Goal: Task Accomplishment & Management: Manage account settings

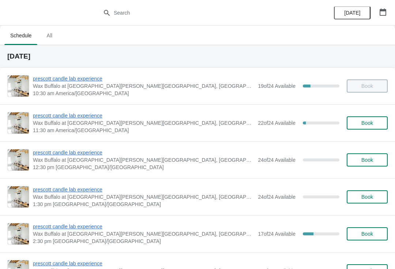
click at [383, 10] on icon "button" at bounding box center [383, 11] width 7 height 7
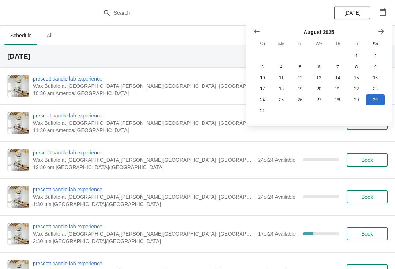
click at [383, 32] on icon "Show next month, September 2025" at bounding box center [381, 31] width 6 height 4
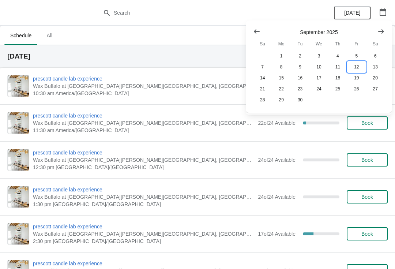
click at [360, 65] on button "12" at bounding box center [356, 66] width 19 height 11
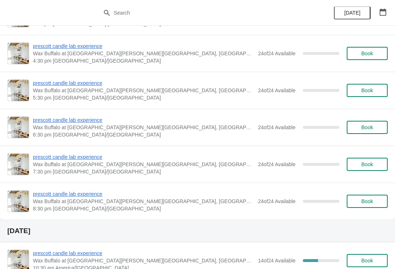
scroll to position [255, 0]
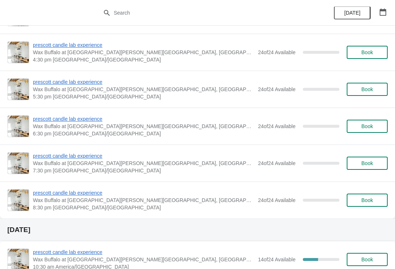
click at [91, 158] on span "prescott candle lab experience" at bounding box center [143, 155] width 221 height 7
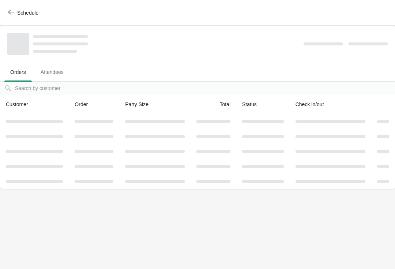
scroll to position [0, 0]
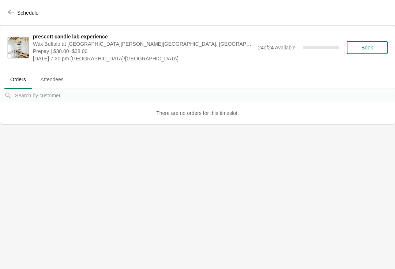
click at [368, 50] on span "Book" at bounding box center [367, 48] width 12 height 6
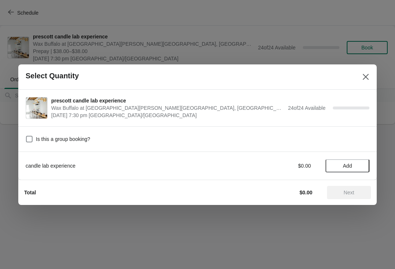
click at [349, 172] on button "Add" at bounding box center [348, 165] width 44 height 13
click at [358, 192] on span "Next" at bounding box center [349, 193] width 32 height 6
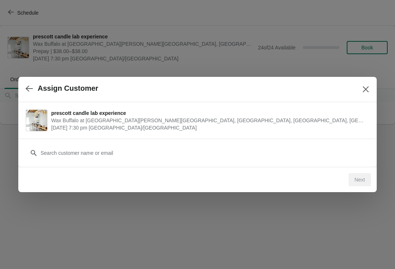
click at [232, 143] on div "Customer" at bounding box center [198, 149] width 344 height 20
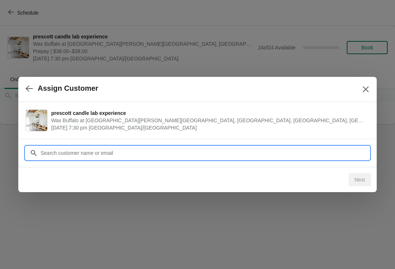
click at [226, 124] on div "Assign Customer prescott candle lab experience Wax Buffalo at [GEOGRAPHIC_DATA]…" at bounding box center [197, 124] width 395 height 0
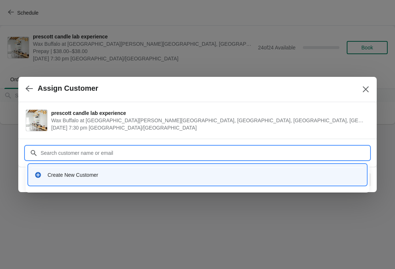
click at [159, 170] on div "Create New Customer" at bounding box center [197, 174] width 332 height 15
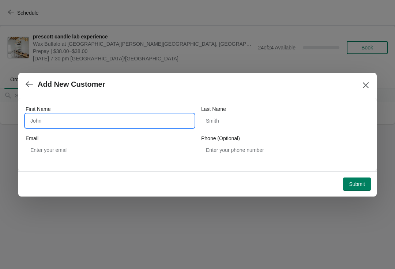
click at [121, 127] on input "First Name" at bounding box center [110, 120] width 168 height 13
type input "[PERSON_NAME]"
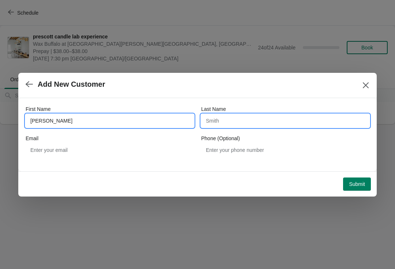
click at [270, 119] on input "Last Name" at bounding box center [285, 120] width 168 height 13
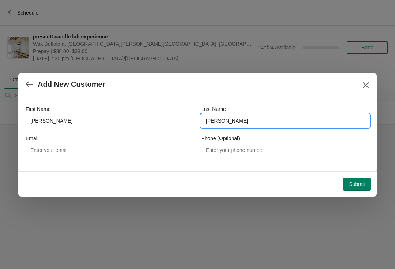
type input "[PERSON_NAME]"
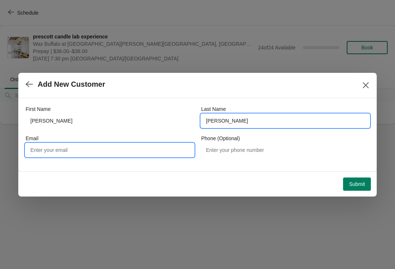
click at [130, 147] on input "Email" at bounding box center [110, 149] width 168 height 13
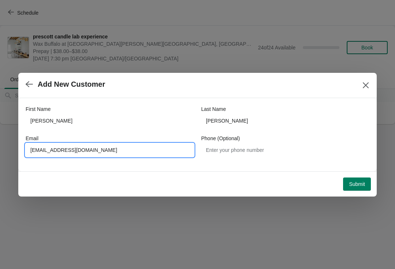
type input "[EMAIL_ADDRESS][DOMAIN_NAME]"
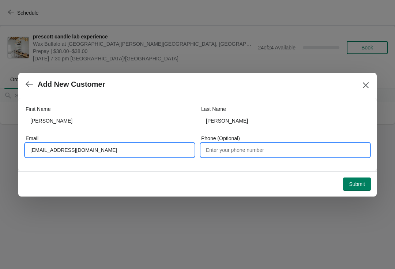
click at [245, 155] on input "Phone (Optional)" at bounding box center [285, 149] width 168 height 13
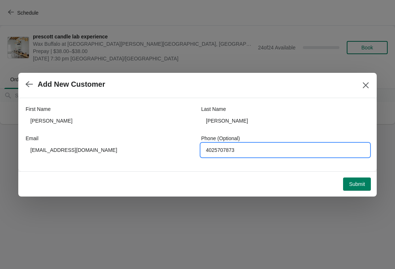
type input "4025707873"
click at [350, 186] on span "Submit" at bounding box center [357, 184] width 16 height 6
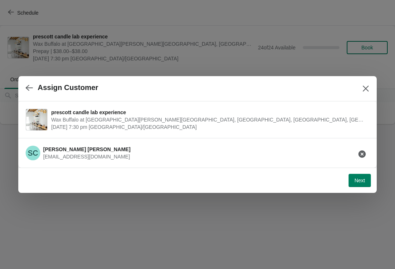
click at [360, 184] on button "Next" at bounding box center [360, 180] width 22 height 13
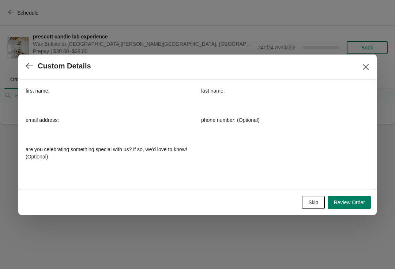
click at [30, 63] on icon "button" at bounding box center [29, 65] width 7 height 7
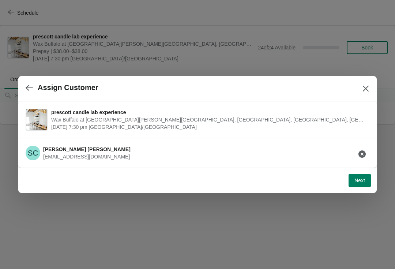
click at [363, 184] on button "Next" at bounding box center [360, 180] width 22 height 13
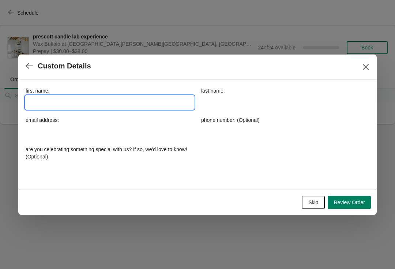
click at [141, 96] on input "first name:" at bounding box center [110, 102] width 168 height 13
type input "[PERSON_NAME]"
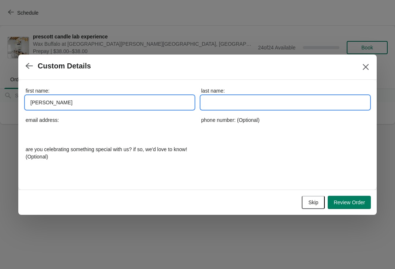
click at [262, 108] on input "last name:" at bounding box center [285, 102] width 168 height 13
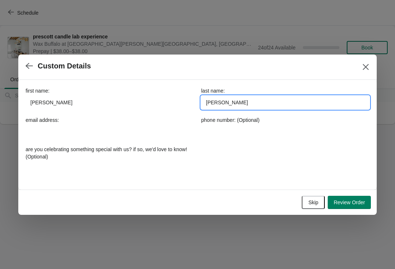
type input "[PERSON_NAME]"
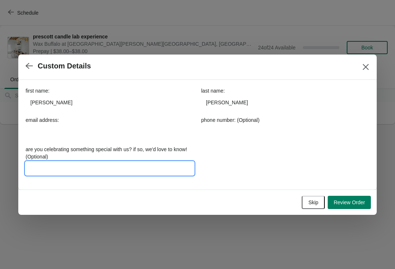
click at [128, 173] on input "are you celebrating something special with us? if so, we'd love to know! (Optio…" at bounding box center [110, 168] width 168 height 13
click at [352, 202] on span "Review Order" at bounding box center [349, 202] width 31 height 6
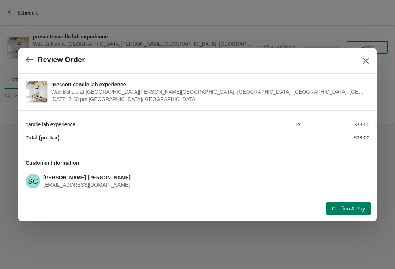
click at [359, 207] on span "Confirm & Pay" at bounding box center [348, 209] width 33 height 6
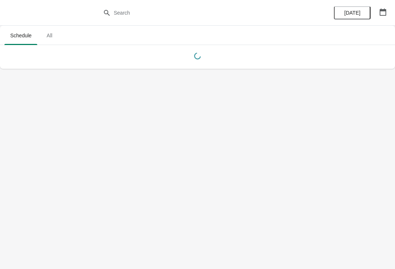
click at [386, 15] on icon "button" at bounding box center [382, 11] width 7 height 7
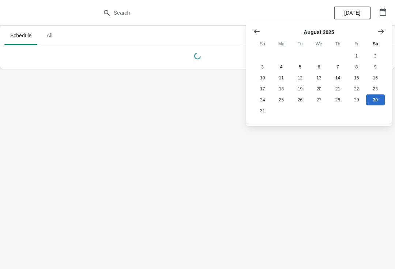
click at [387, 30] on button "Show next month, September 2025" at bounding box center [381, 31] width 13 height 13
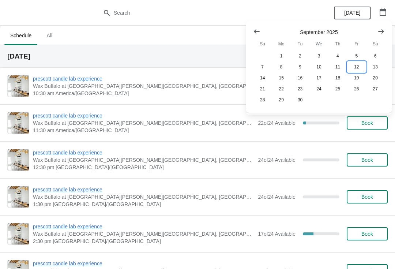
click at [358, 66] on button "12" at bounding box center [356, 66] width 19 height 11
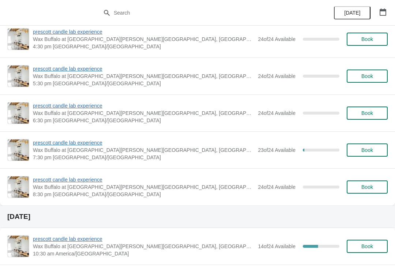
scroll to position [269, 0]
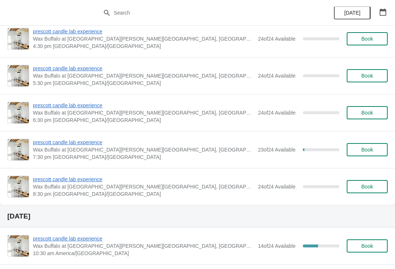
click at [83, 137] on div "prescott candle lab experience Wax Buffalo at Prescott, Prescott Avenue, Lincol…" at bounding box center [197, 149] width 395 height 37
click at [89, 143] on span "prescott candle lab experience" at bounding box center [143, 142] width 221 height 7
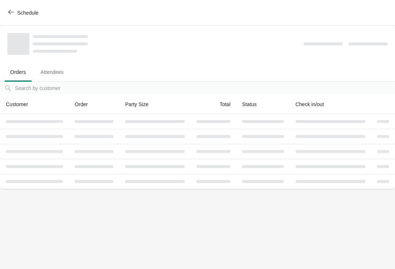
scroll to position [0, 0]
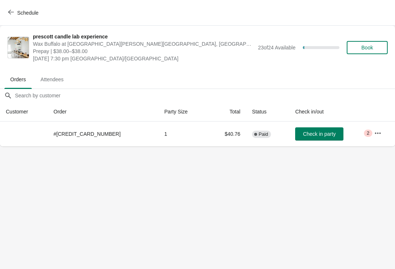
click at [366, 52] on button "Book" at bounding box center [367, 47] width 41 height 13
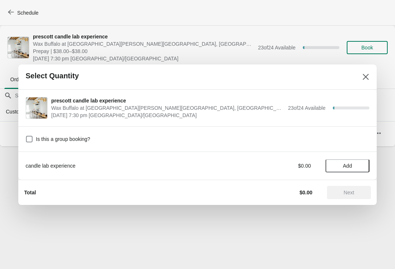
click at [341, 167] on span "Add" at bounding box center [347, 166] width 31 height 6
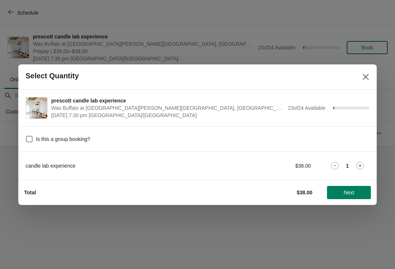
click at [354, 190] on span "Next" at bounding box center [349, 193] width 11 height 6
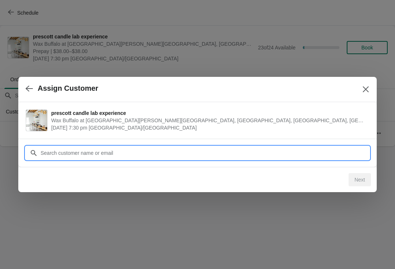
click at [292, 147] on input "Customer" at bounding box center [204, 152] width 329 height 13
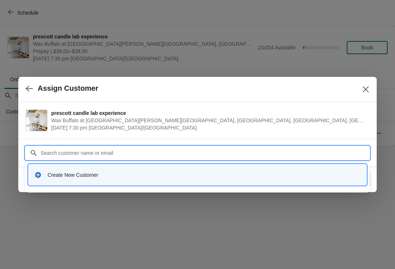
click at [154, 174] on div "Create New Customer" at bounding box center [204, 174] width 313 height 7
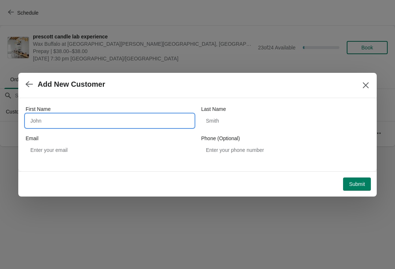
click at [80, 126] on input "First Name" at bounding box center [110, 120] width 168 height 13
type input "Hannah"
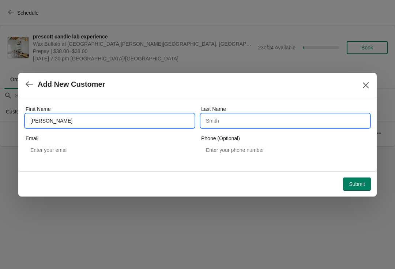
click at [243, 127] on input "Last Name" at bounding box center [285, 120] width 168 height 13
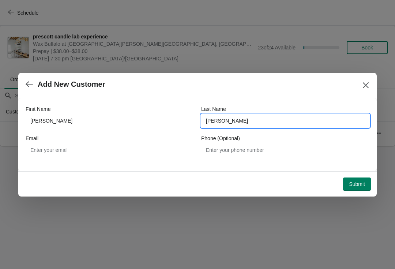
type input "Sexton"
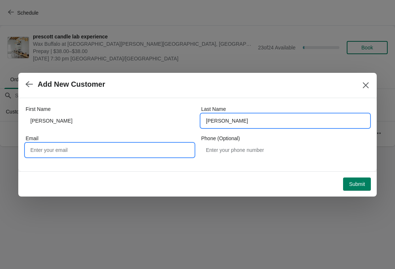
click at [126, 152] on input "Email" at bounding box center [110, 149] width 168 height 13
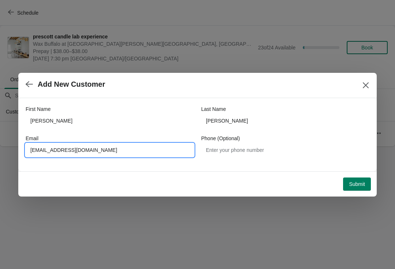
type input "Sextonhannah@gmail.com"
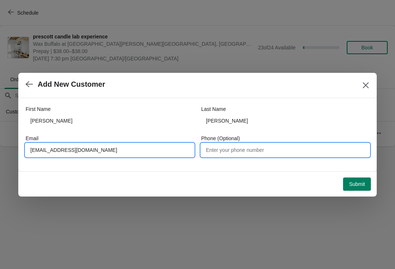
click at [253, 150] on input "Phone (Optional)" at bounding box center [285, 149] width 168 height 13
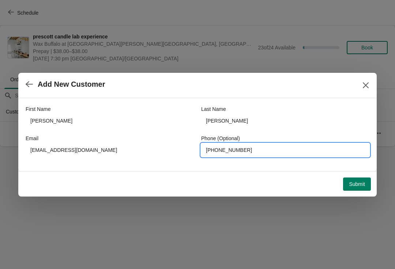
type input "402-520-5197"
click at [359, 185] on span "Submit" at bounding box center [357, 184] width 16 height 6
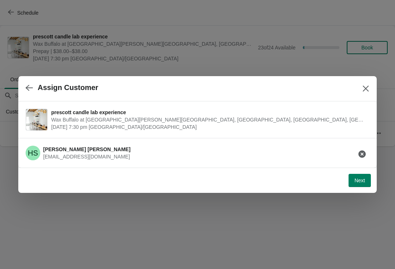
click at [359, 180] on span "Next" at bounding box center [360, 180] width 11 height 6
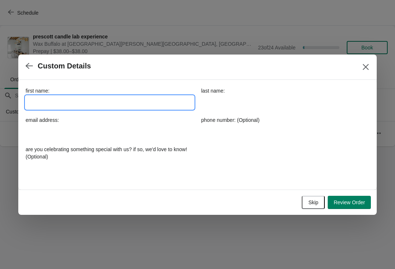
click at [135, 105] on input "first name:" at bounding box center [110, 102] width 168 height 13
type input "Hannah"
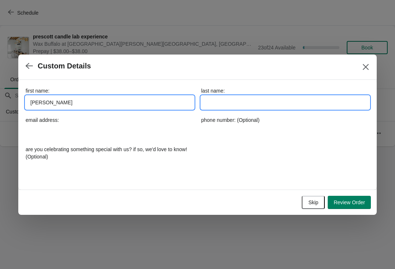
click at [266, 108] on input "last name:" at bounding box center [285, 102] width 168 height 13
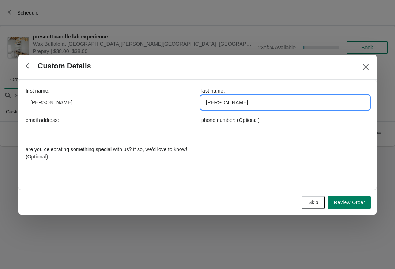
type input "Sexton"
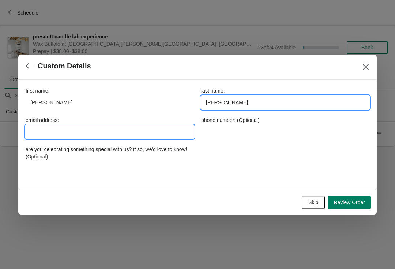
click at [115, 126] on input "email address:" at bounding box center [110, 131] width 168 height 13
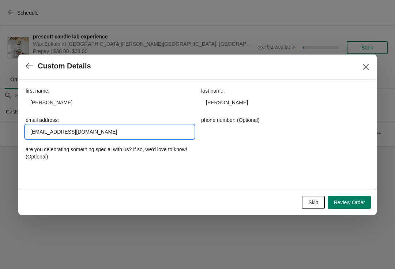
type input "Sextonhannah@gmail.com"
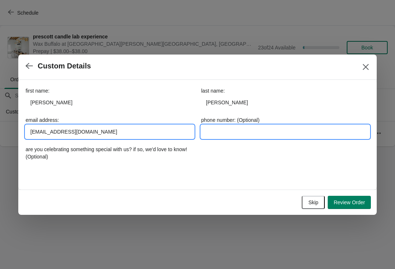
click at [263, 131] on input "phone number: (Optional)" at bounding box center [285, 131] width 168 height 13
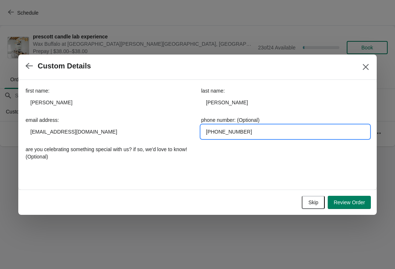
type input "402-520-5197"
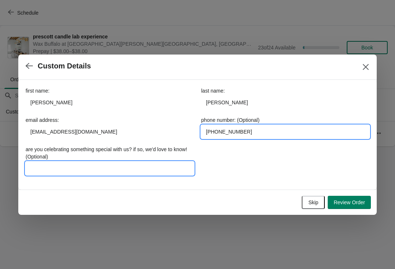
click at [156, 166] on input "are you celebrating something special with us? if so, we'd love to know! (Optio…" at bounding box center [110, 168] width 168 height 13
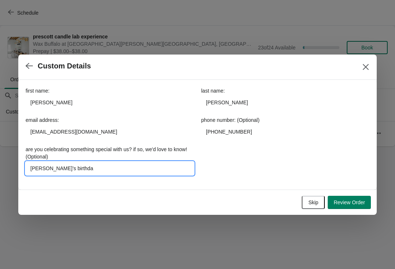
type input "Sarah’s birthday"
click at [354, 202] on span "Review Order" at bounding box center [349, 202] width 31 height 6
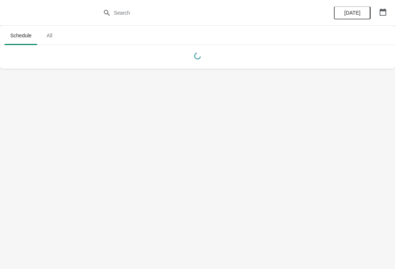
click at [385, 7] on button "button" at bounding box center [382, 11] width 13 height 13
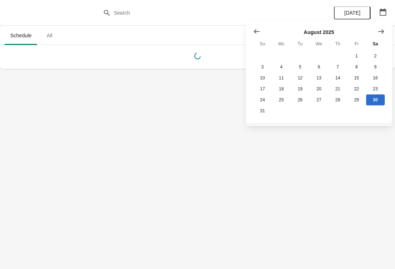
click at [377, 23] on div "August 2025 Su Mo Tu We Th Fr Sa 1 2 3 4 5 6 7 8 9 10 11 12 13 14 15 16 17 18 1…" at bounding box center [316, 69] width 138 height 94
click at [379, 36] on button "Show next month, September 2025" at bounding box center [381, 31] width 13 height 13
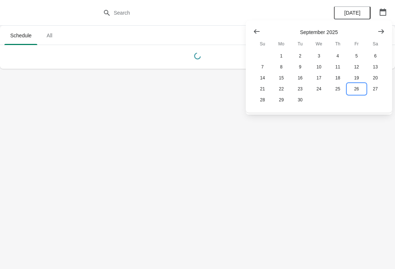
click at [357, 91] on button "26" at bounding box center [356, 88] width 19 height 11
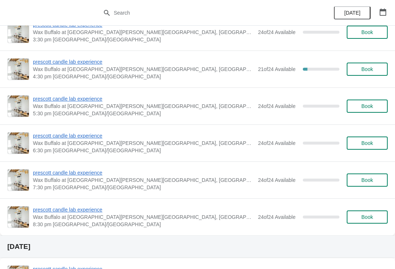
scroll to position [235, 0]
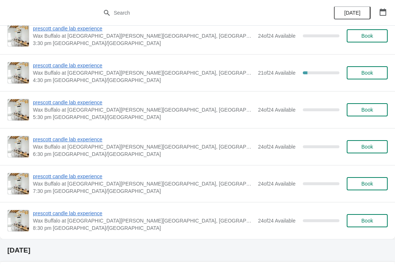
click at [55, 68] on span "prescott candle lab experience" at bounding box center [143, 65] width 221 height 7
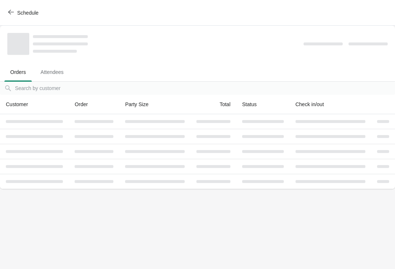
scroll to position [0, 0]
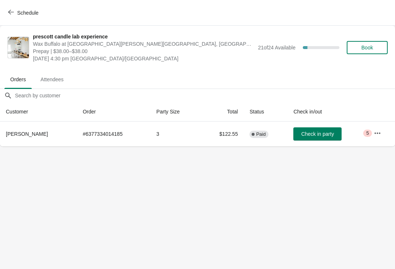
click at [371, 137] on button "button" at bounding box center [377, 133] width 13 height 13
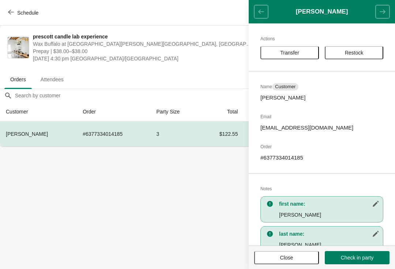
click at [285, 59] on button "Transfer" at bounding box center [289, 52] width 59 height 13
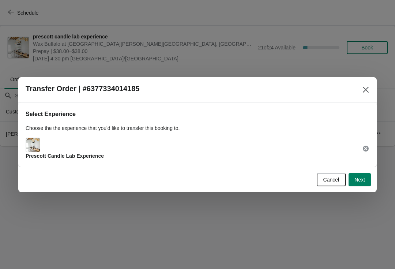
click at [357, 179] on span "Next" at bounding box center [360, 180] width 11 height 6
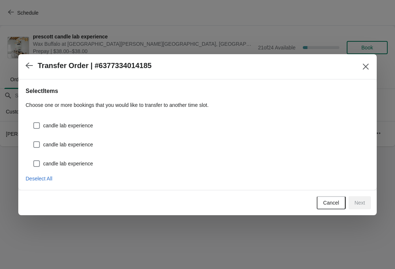
click at [90, 125] on span "candle lab experience" at bounding box center [68, 125] width 50 height 7
click at [34, 123] on input "candle lab experience" at bounding box center [33, 122] width 0 height 0
checkbox input "true"
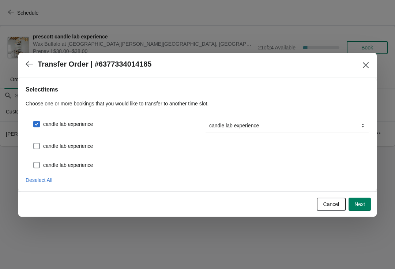
click at [90, 146] on span "candle lab experience" at bounding box center [68, 145] width 50 height 7
click at [34, 143] on input "candle lab experience" at bounding box center [33, 143] width 0 height 0
checkbox input "true"
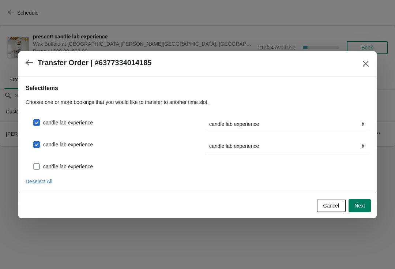
click at [87, 161] on label "candle lab experience" at bounding box center [63, 166] width 60 height 10
click at [34, 163] on input "candle lab experience" at bounding box center [33, 163] width 0 height 0
checkbox input "true"
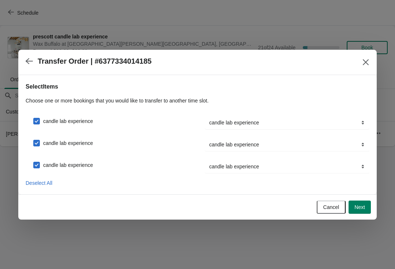
click at [363, 213] on button "Next" at bounding box center [360, 206] width 22 height 13
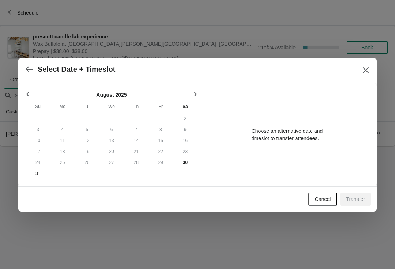
click at [195, 93] on icon "Show next month, September 2025" at bounding box center [194, 93] width 6 height 4
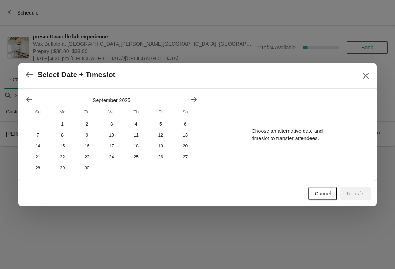
click at [197, 93] on button "Show next month, October 2025" at bounding box center [193, 99] width 13 height 13
click at [188, 135] on button "11" at bounding box center [185, 135] width 25 height 11
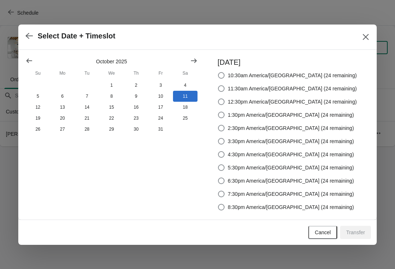
click at [237, 80] on label "10:30am America/Chicago (24 remaining)" at bounding box center [287, 75] width 139 height 10
click at [218, 72] on input "10:30am America/Chicago (24 remaining)" at bounding box center [218, 72] width 0 height 0
radio input "true"
click at [355, 236] on button "Transfer" at bounding box center [355, 232] width 31 height 13
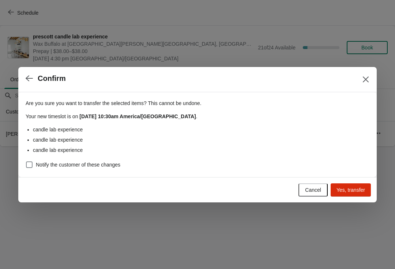
click at [67, 168] on label "Notify the customer of these changes" at bounding box center [73, 165] width 95 height 10
click at [26, 162] on input "Notify the customer of these changes" at bounding box center [26, 161] width 0 height 0
checkbox input "true"
click at [351, 189] on span "Yes, transfer" at bounding box center [351, 190] width 29 height 6
